Goal: Check status: Check status

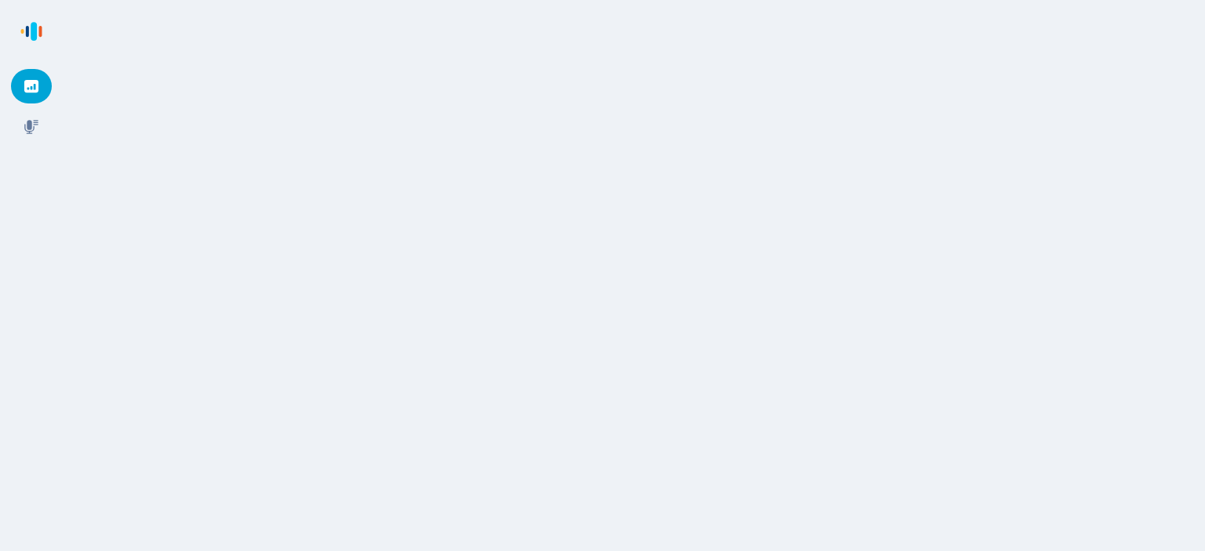
click at [35, 86] on icon at bounding box center [32, 86] width 16 height 16
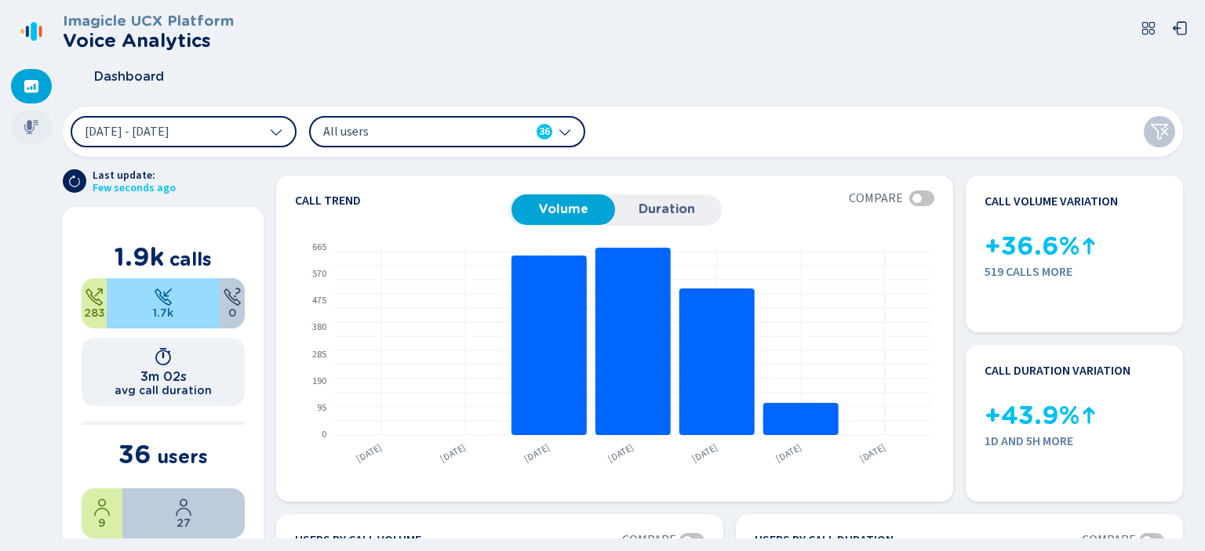
click at [27, 119] on icon at bounding box center [32, 127] width 16 height 16
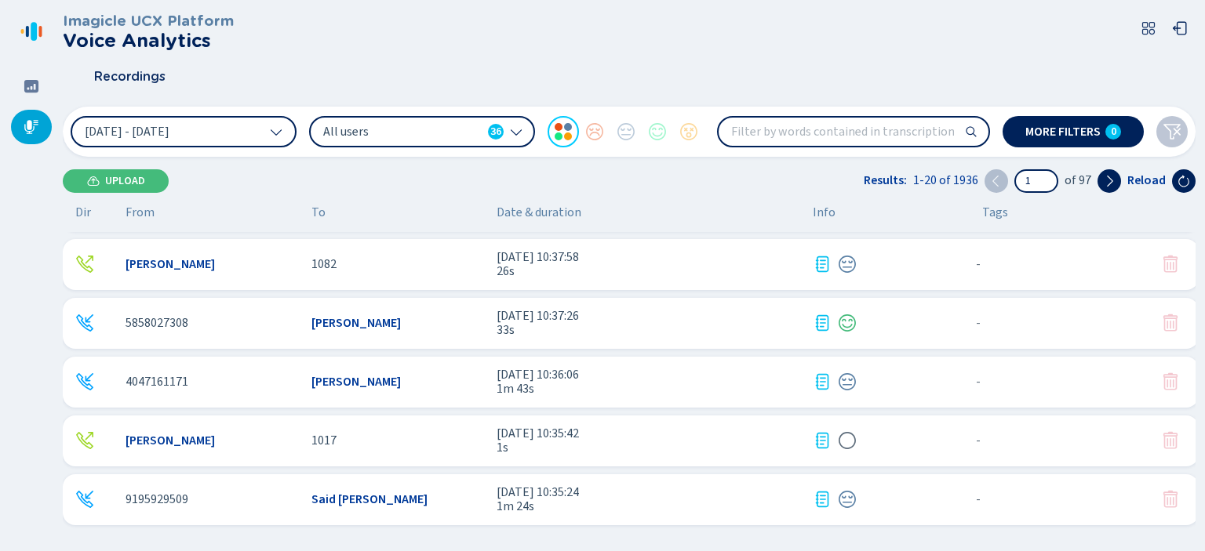
scroll to position [798, 0]
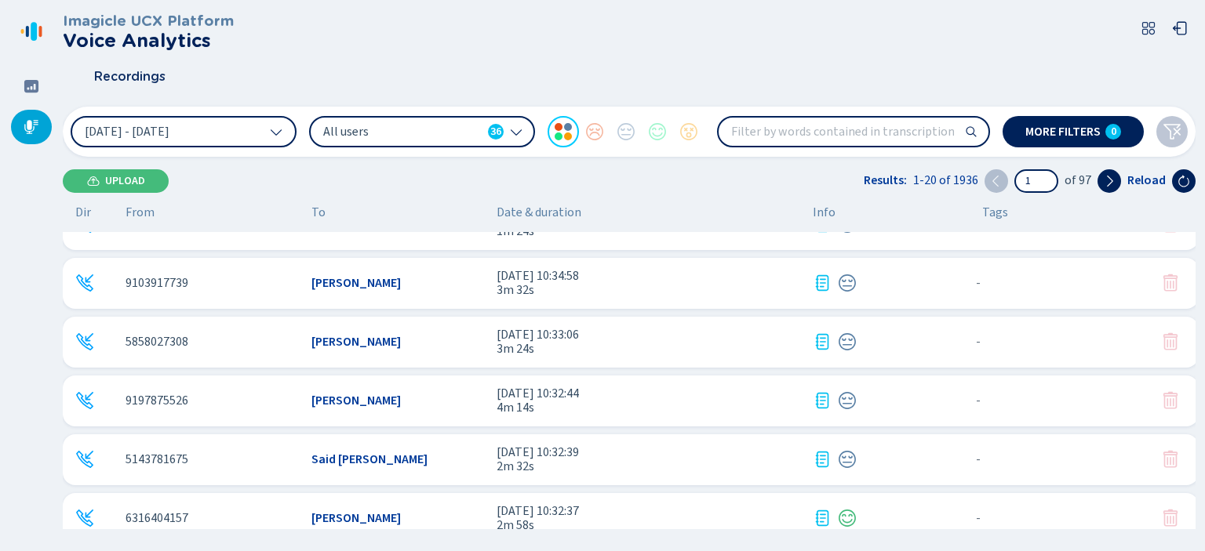
click at [787, 127] on input "search" at bounding box center [853, 132] width 270 height 28
type input "8303853436"
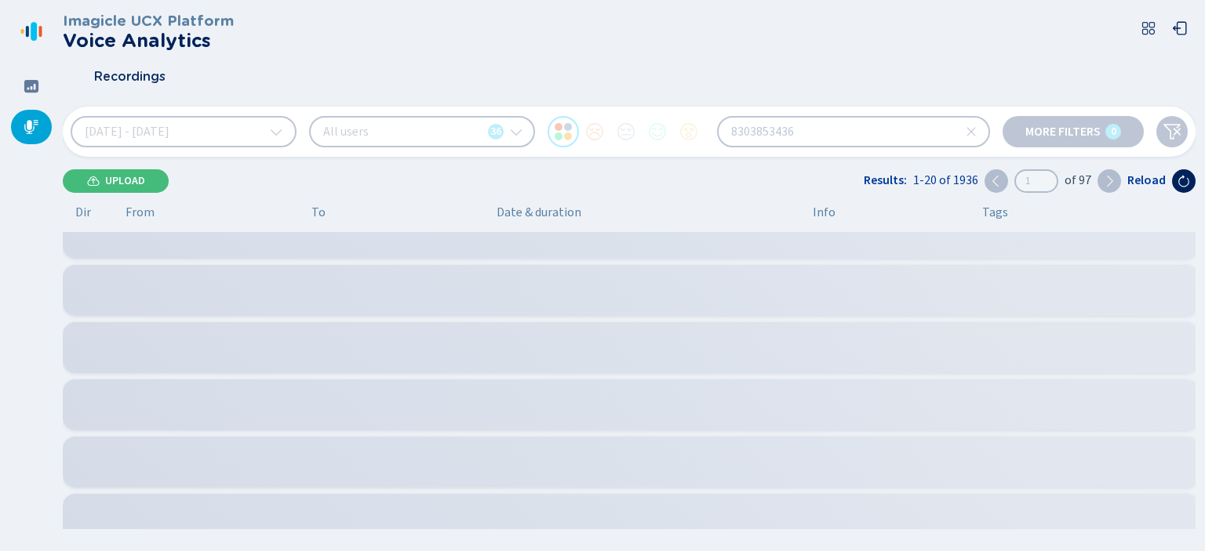
scroll to position [196, 0]
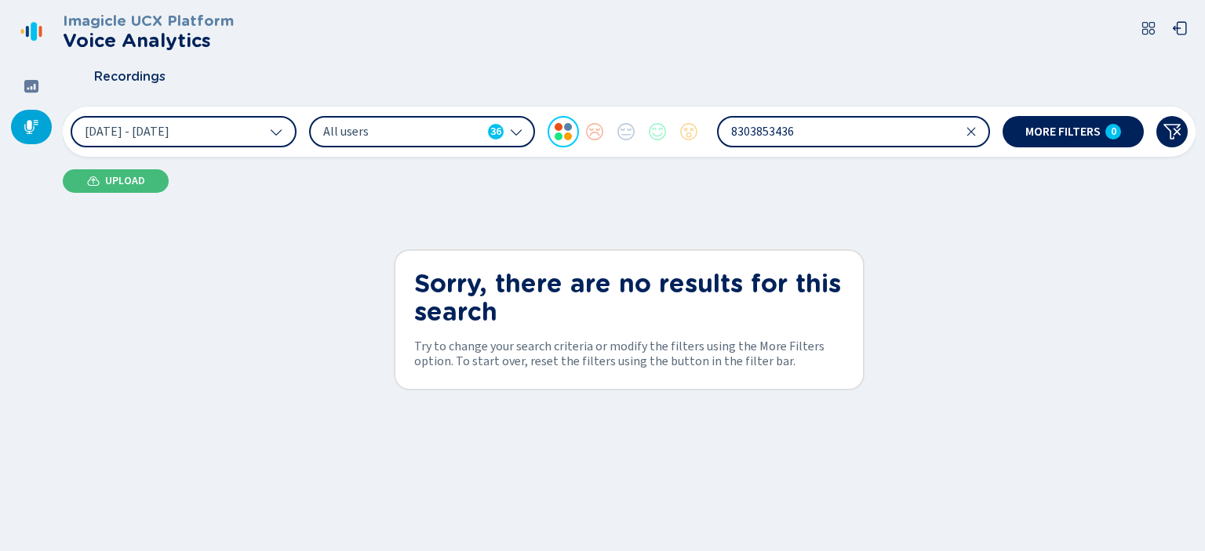
click at [787, 127] on input "8303853436" at bounding box center [853, 132] width 270 height 28
drag, startPoint x: 822, startPoint y: 132, endPoint x: 713, endPoint y: 135, distance: 109.1
click at [713, 135] on div "[DATE] - [DATE] All users 36 8303853436" at bounding box center [530, 131] width 919 height 31
